Goal: Answer question/provide support: Answer question/provide support

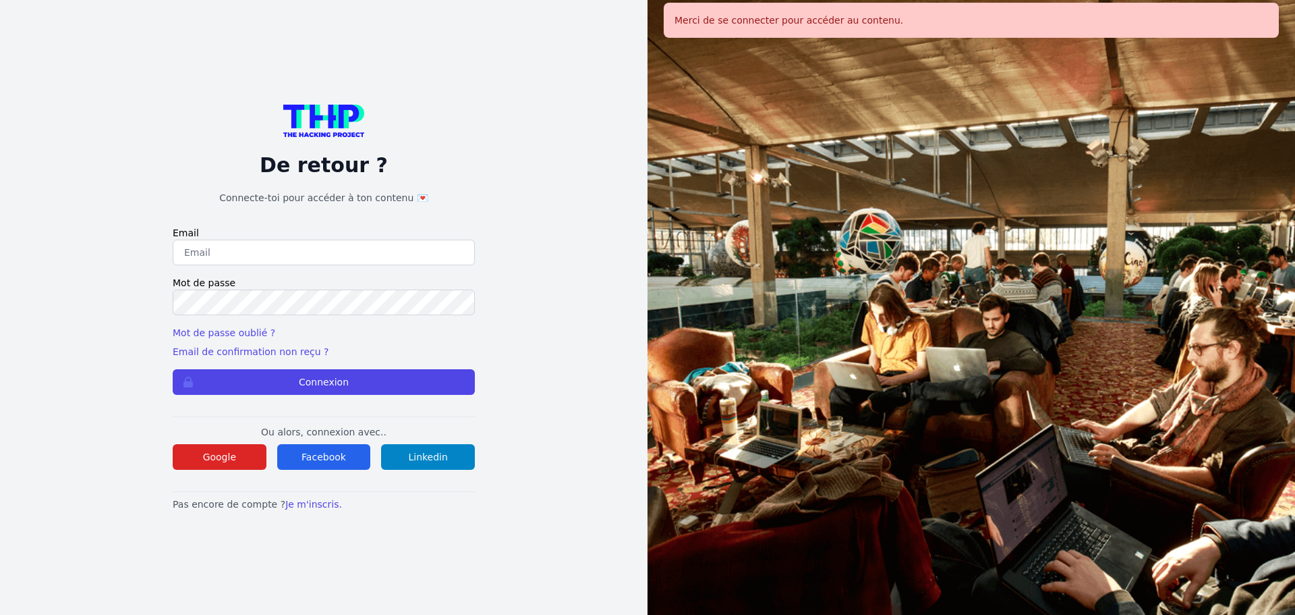
click at [233, 254] on input "email" at bounding box center [324, 252] width 302 height 26
type input "melody_stephan@icloud.com"
click at [304, 288] on label "Mot de passe" at bounding box center [324, 282] width 302 height 13
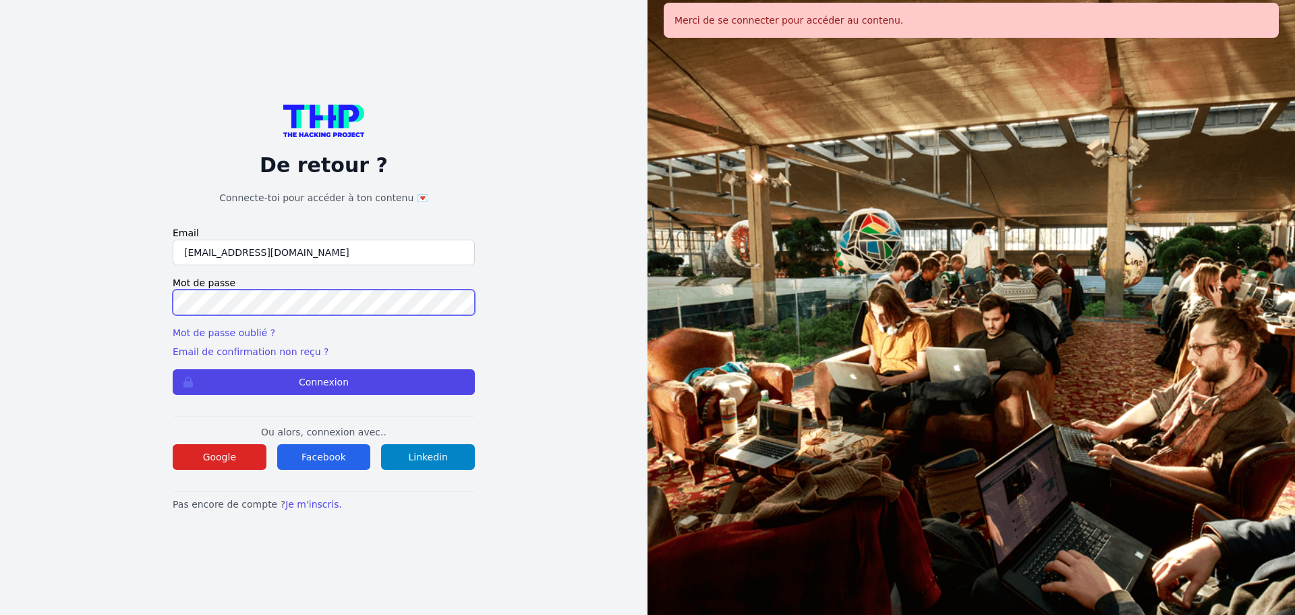
click at [173, 369] on button "Connexion" at bounding box center [324, 382] width 302 height 26
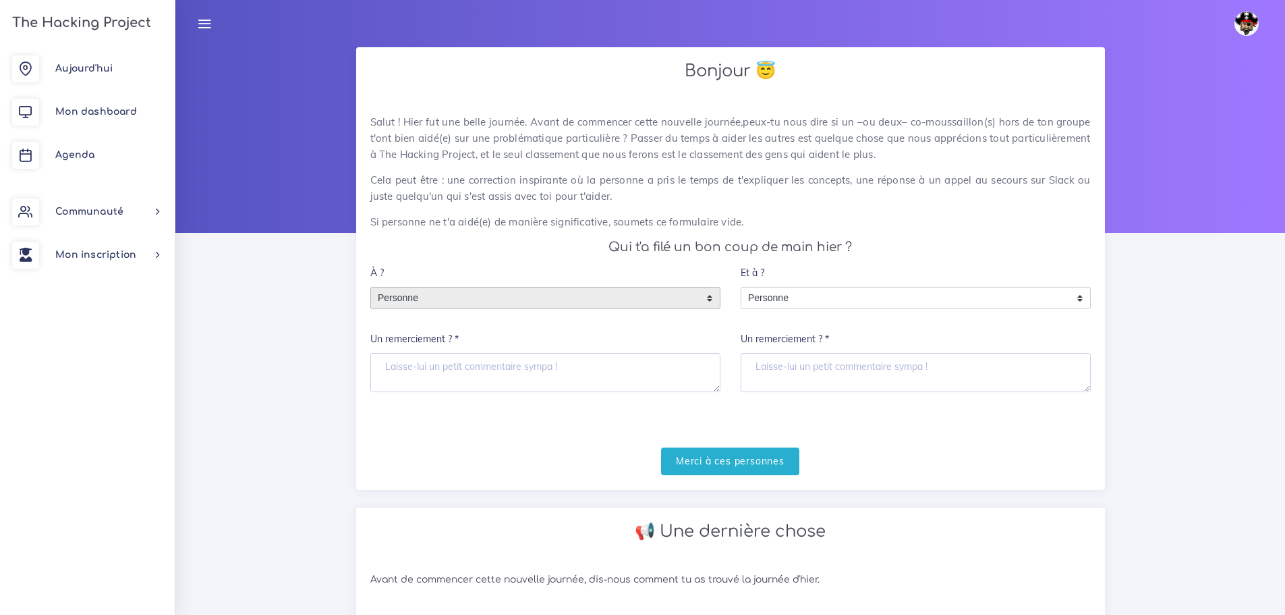
click at [453, 299] on span "Personne" at bounding box center [535, 298] width 328 height 22
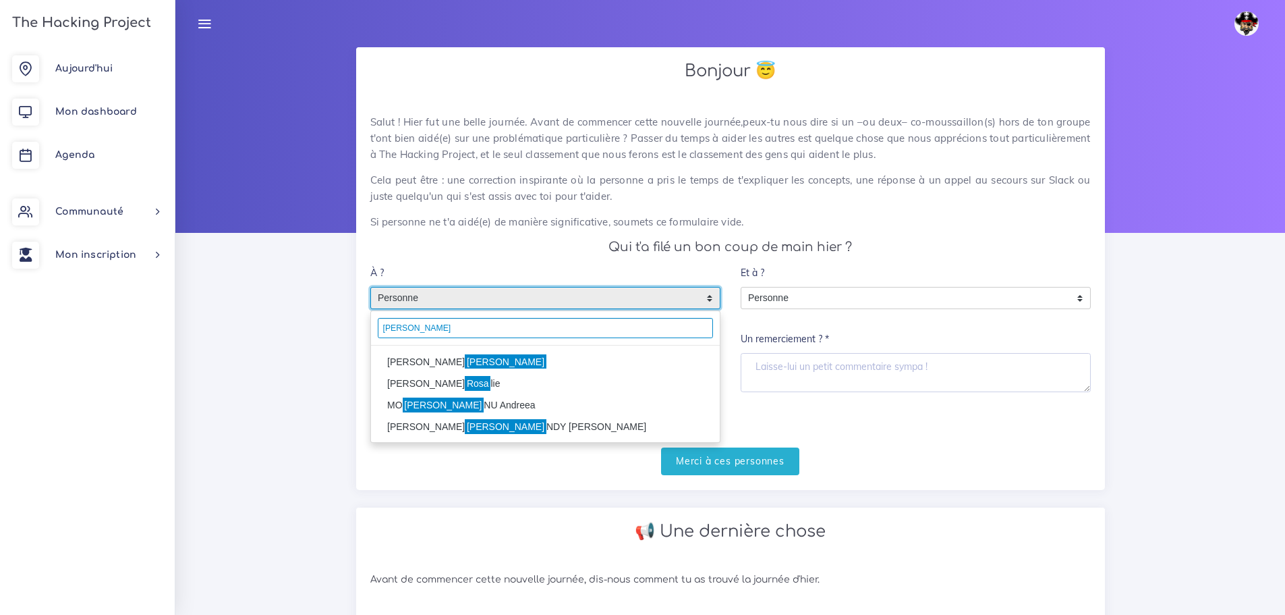
type input "rosa"
click at [440, 358] on li "BENCHABANE rosa" at bounding box center [545, 362] width 349 height 22
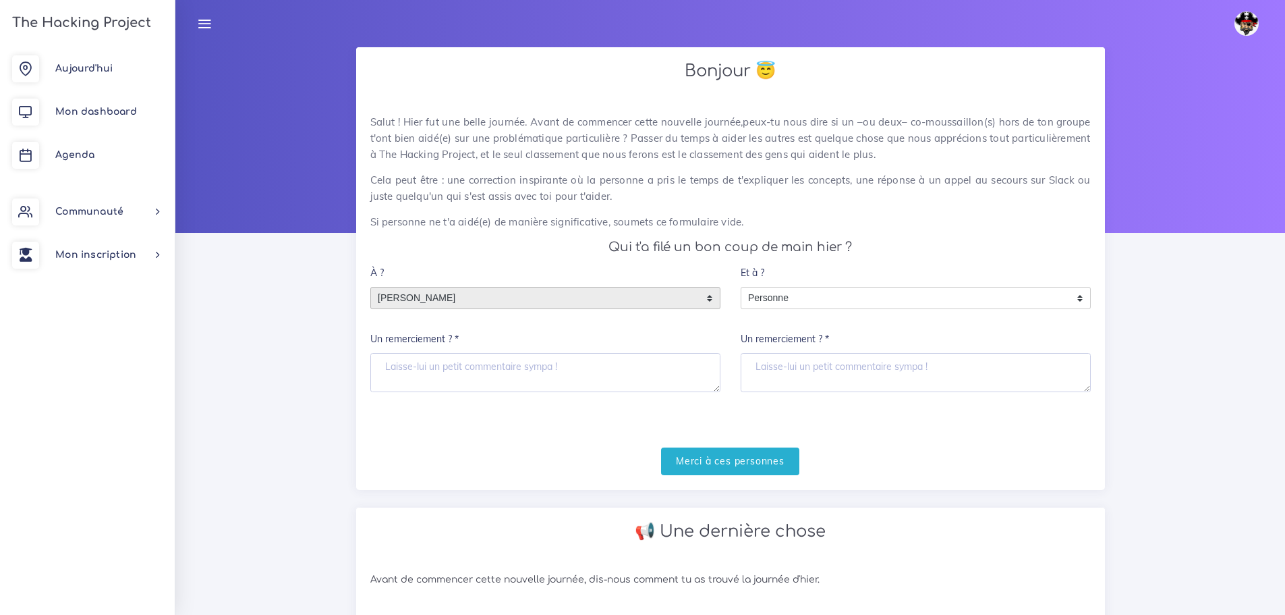
click at [812, 285] on div "Et à ? Personne Personne Personne Un remerciement ? *" at bounding box center [916, 325] width 350 height 133
click at [807, 295] on span "Personne" at bounding box center [905, 298] width 328 height 22
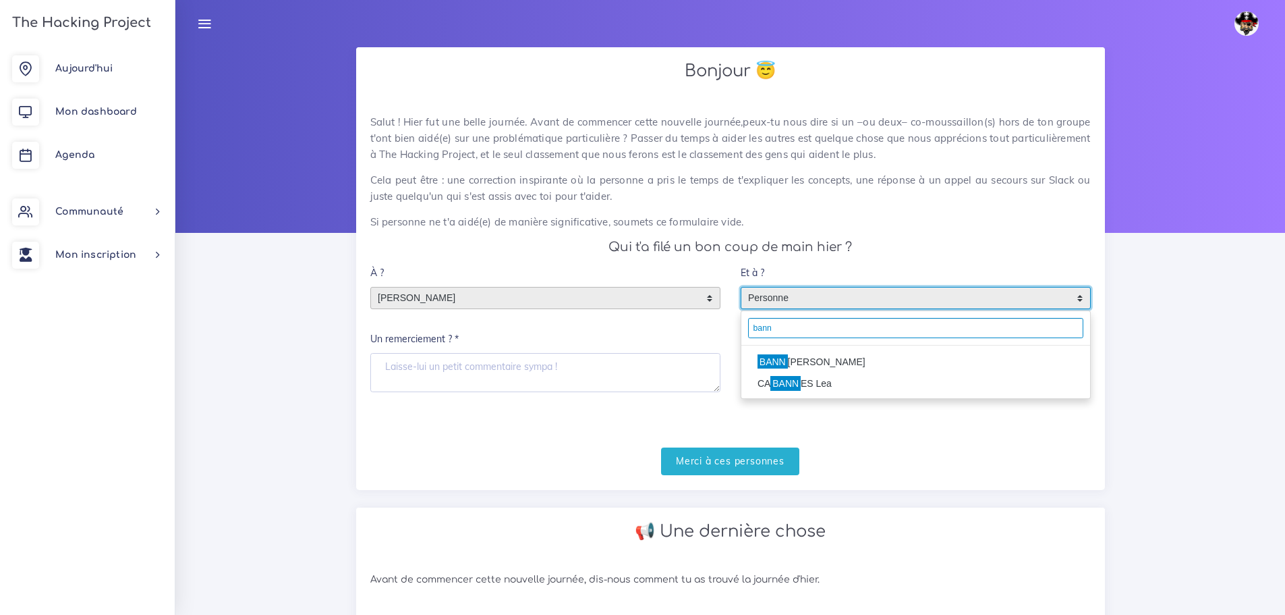
type input "bann"
click at [835, 361] on li "BANN ERY Théo" at bounding box center [915, 362] width 349 height 22
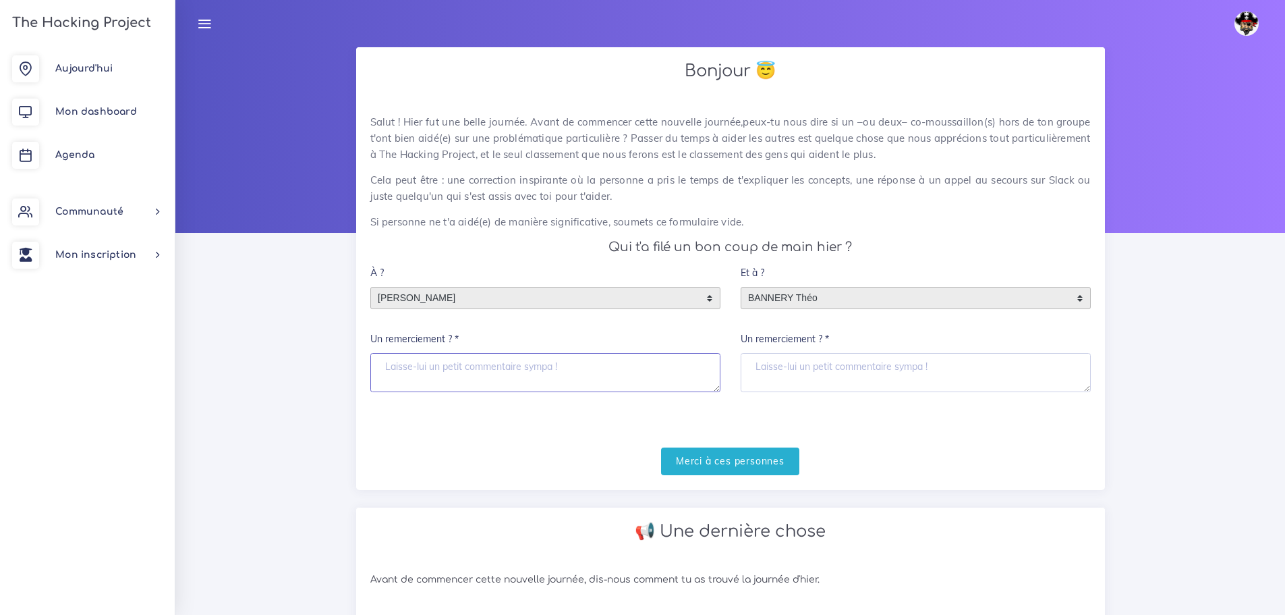
click at [596, 384] on textarea "Un remerciement ? *" at bounding box center [545, 372] width 350 height 39
drag, startPoint x: 530, startPoint y: 368, endPoint x: 382, endPoint y: 363, distance: 147.8
click at [382, 363] on textarea "toujours de bon conseil et astuce" at bounding box center [545, 372] width 350 height 39
type textarea "toujours de bon conseil et astuce"
click at [836, 361] on textarea "Un remerciement ? *" at bounding box center [916, 372] width 350 height 39
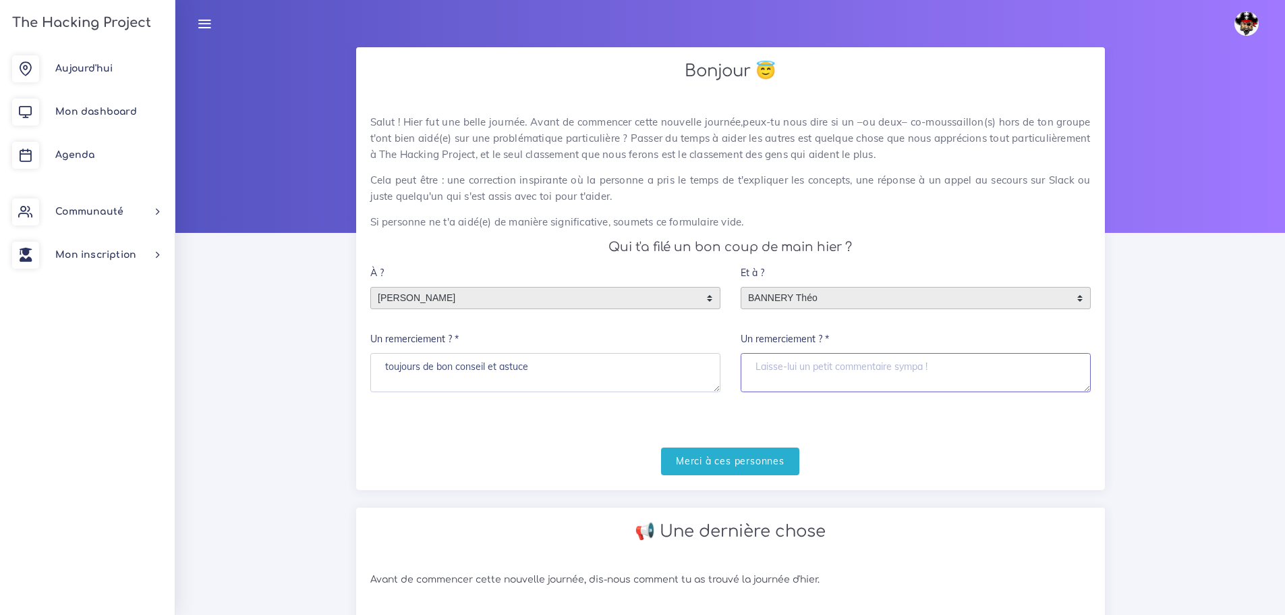
paste textarea "toujours de bon conseil et astuce"
type textarea "toujours de bon conseil et astuce"
click at [760, 457] on input "Merci à ces personnes" at bounding box center [730, 461] width 138 height 28
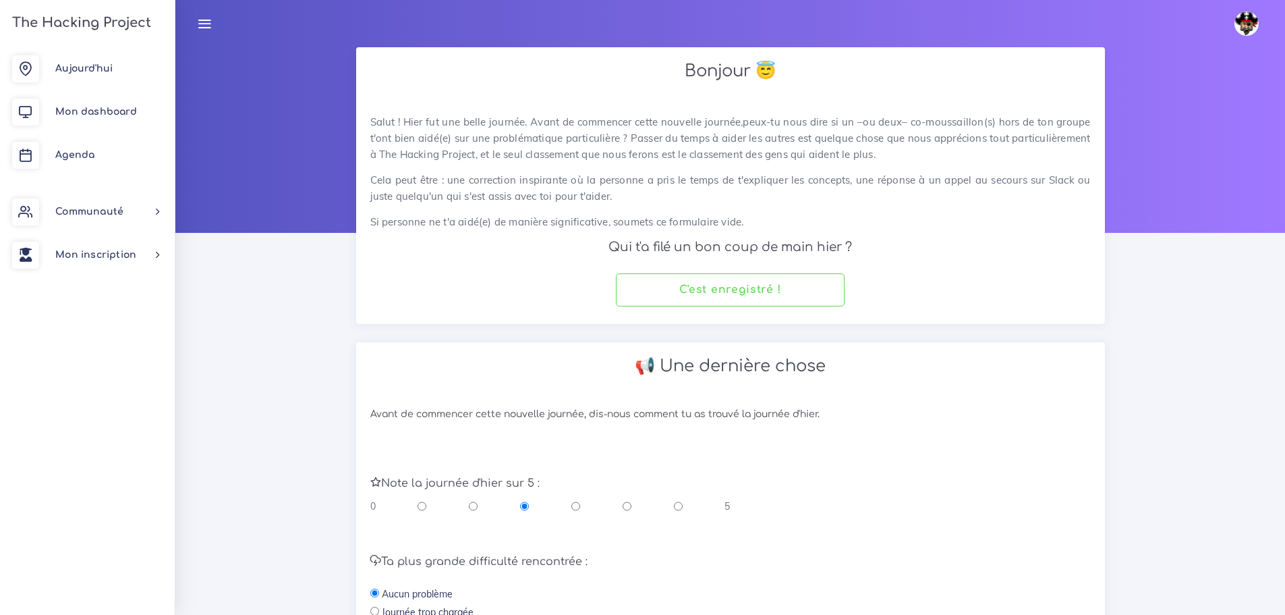
click at [628, 505] on input "radio" at bounding box center [627, 505] width 9 height 13
radio input "true"
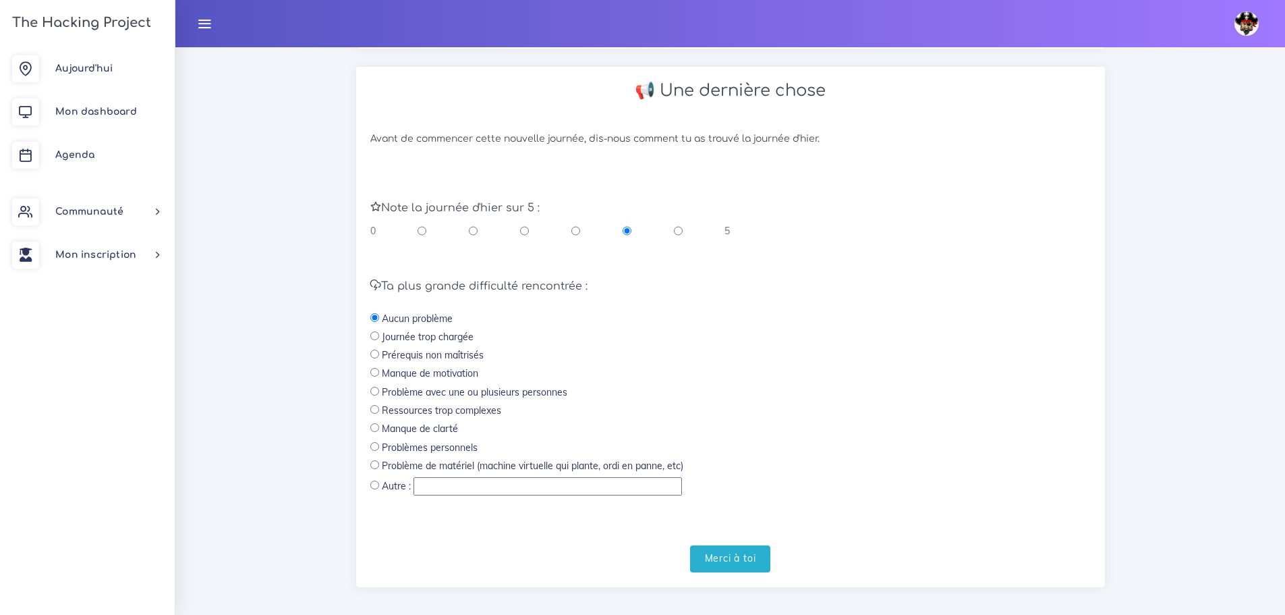
scroll to position [286, 0]
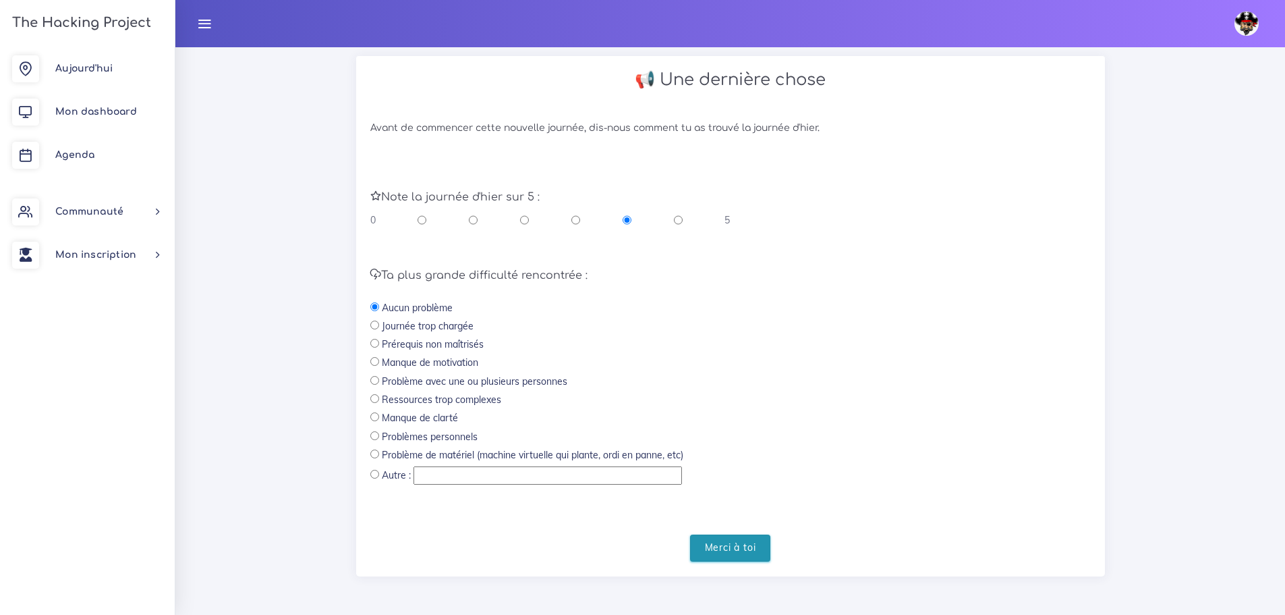
click at [728, 547] on input "Merci à toi" at bounding box center [730, 548] width 81 height 28
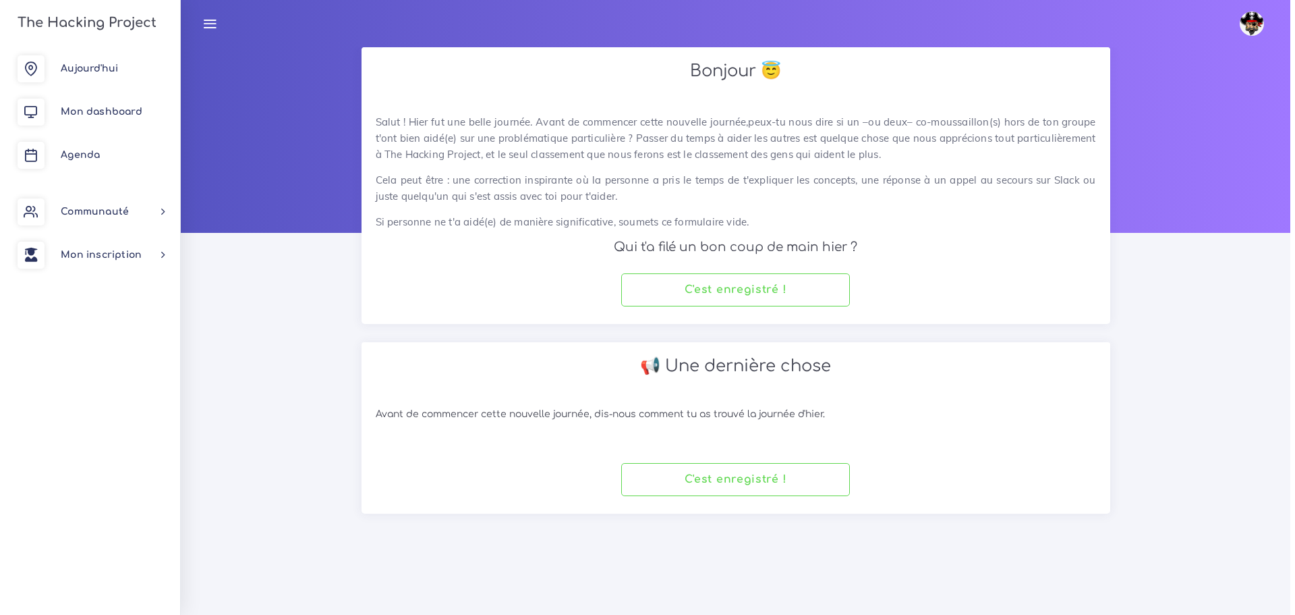
scroll to position [0, 0]
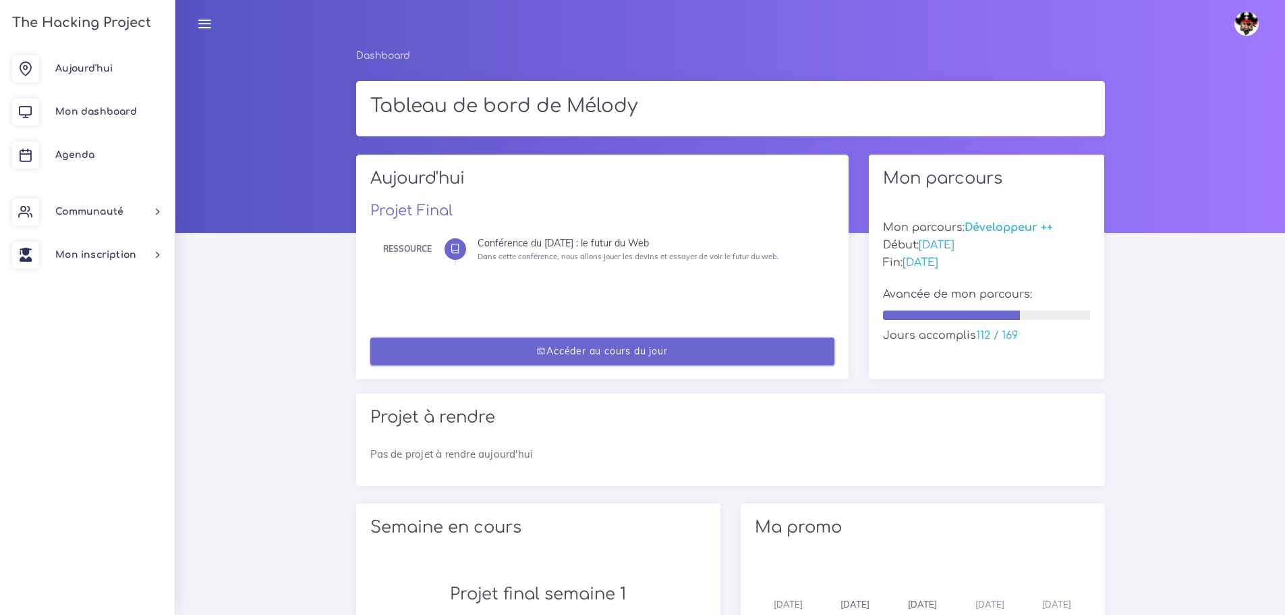
click at [691, 362] on link "Accéder au cours du jour" at bounding box center [602, 351] width 464 height 28
